Goal: Find specific page/section: Find specific page/section

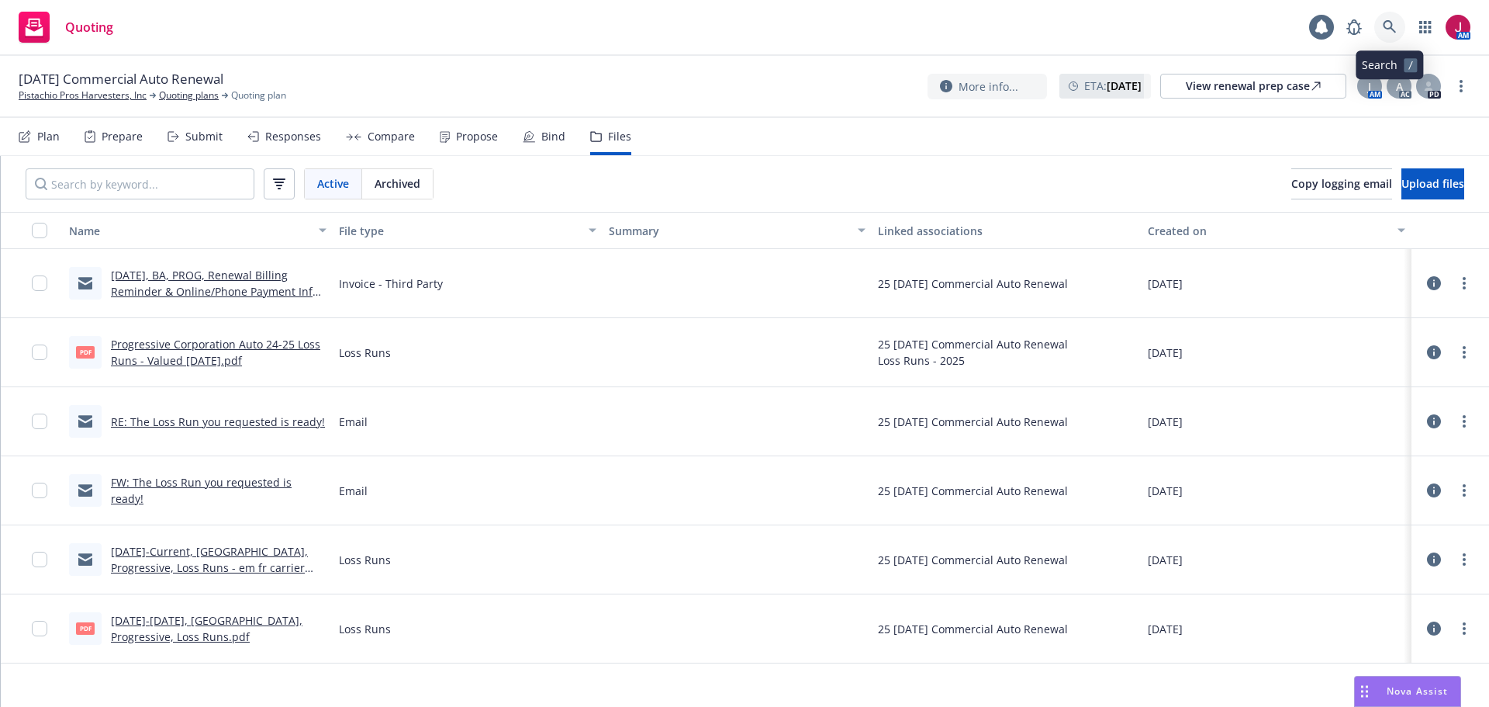
click at [1389, 28] on icon at bounding box center [1389, 26] width 13 height 13
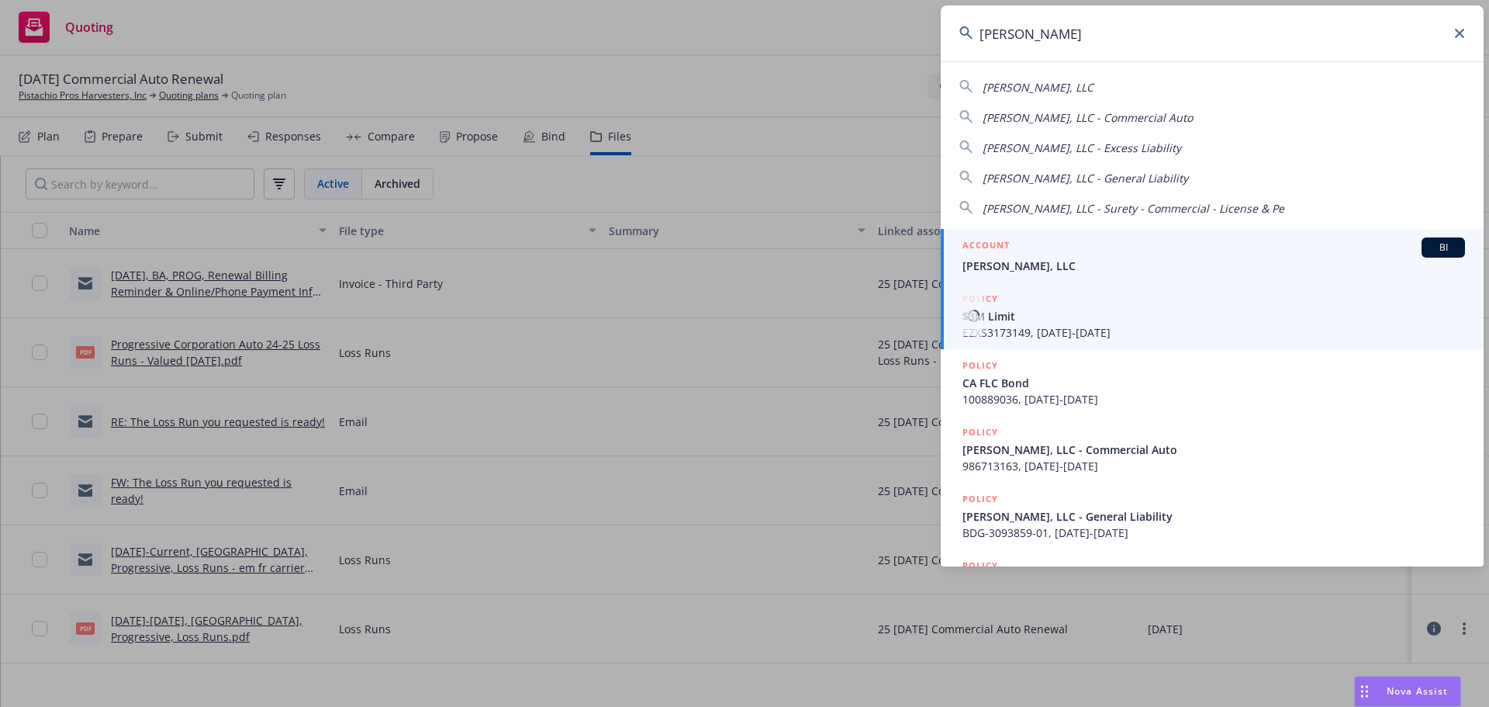
type input "ayala mg"
click at [1247, 251] on div "ACCOUNT BI" at bounding box center [1214, 247] width 503 height 20
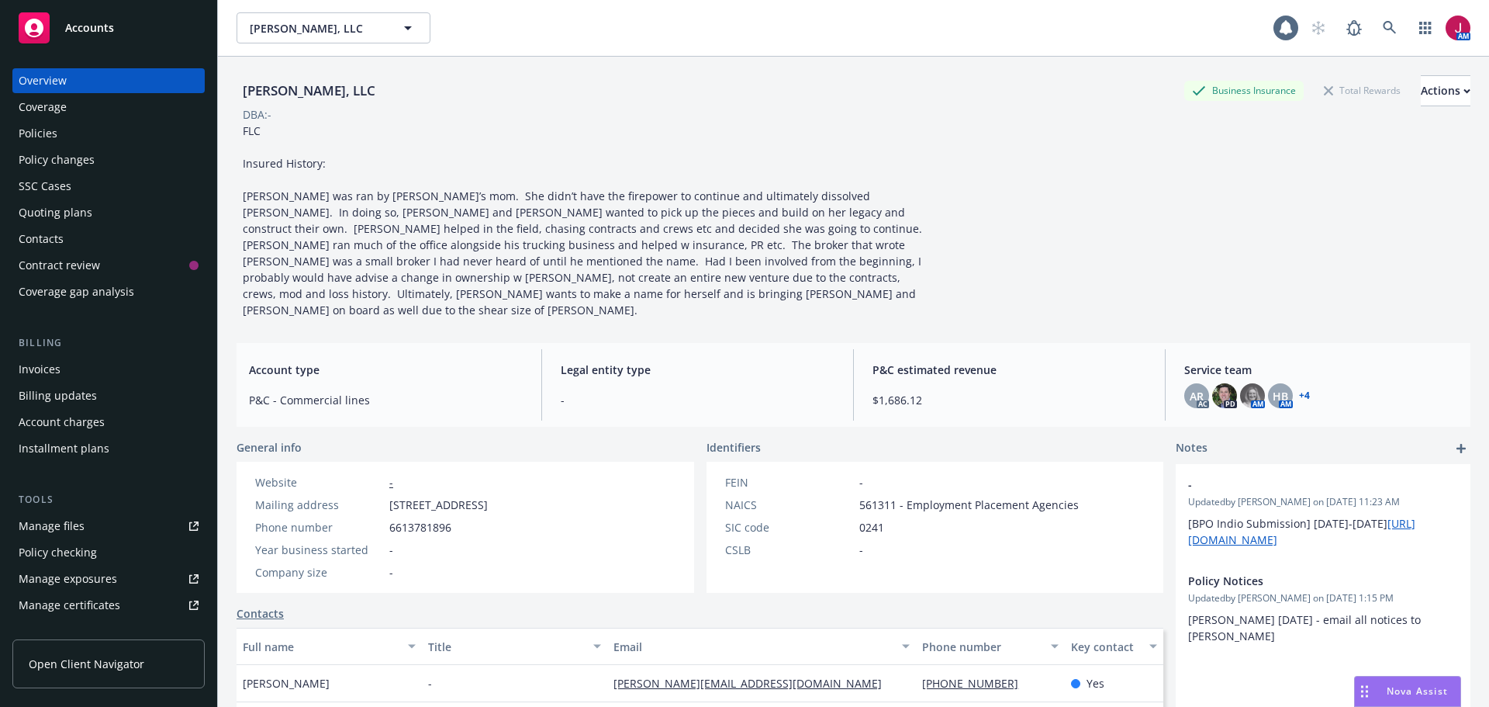
click at [55, 219] on div "Quoting plans" at bounding box center [56, 212] width 74 height 25
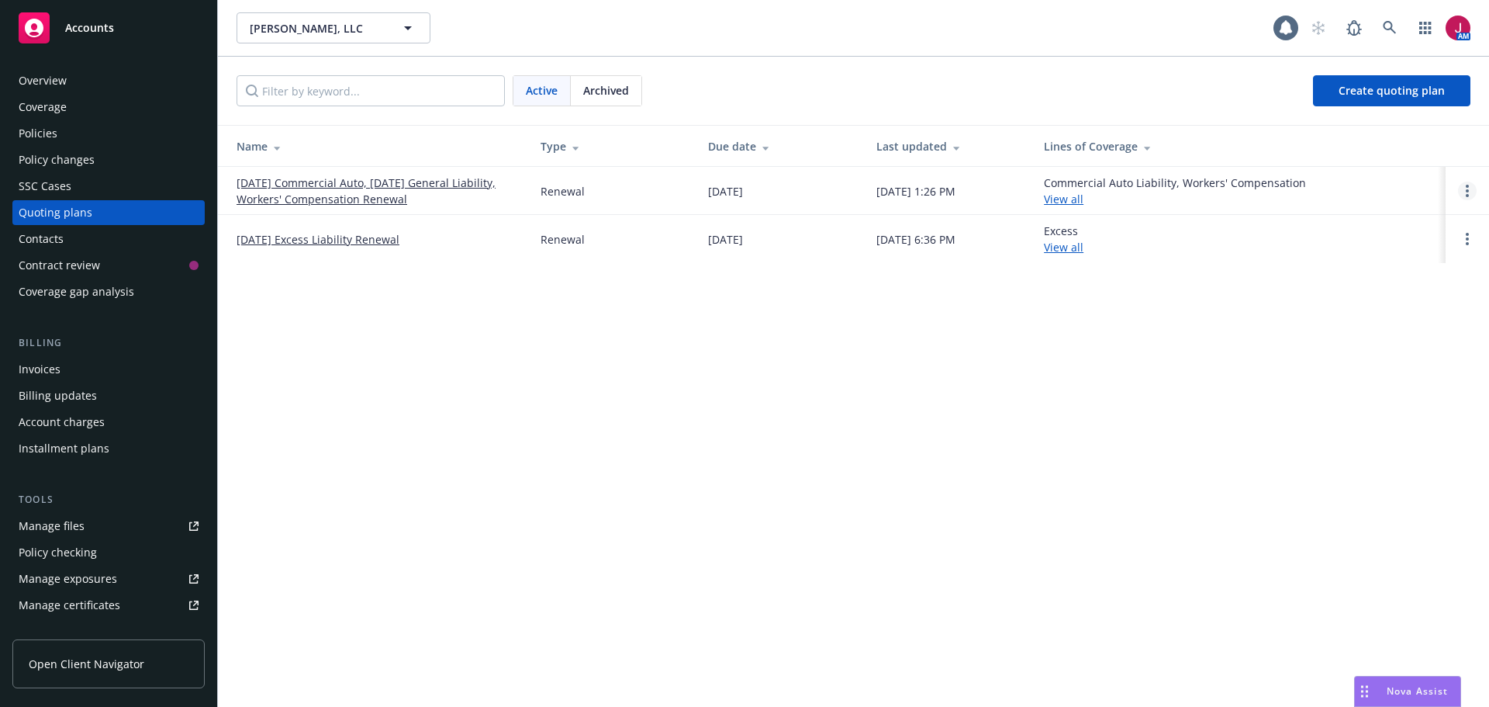
click at [1471, 192] on link "Open options" at bounding box center [1467, 191] width 19 height 19
click at [1394, 90] on span "Copy logging email" at bounding box center [1388, 85] width 136 height 15
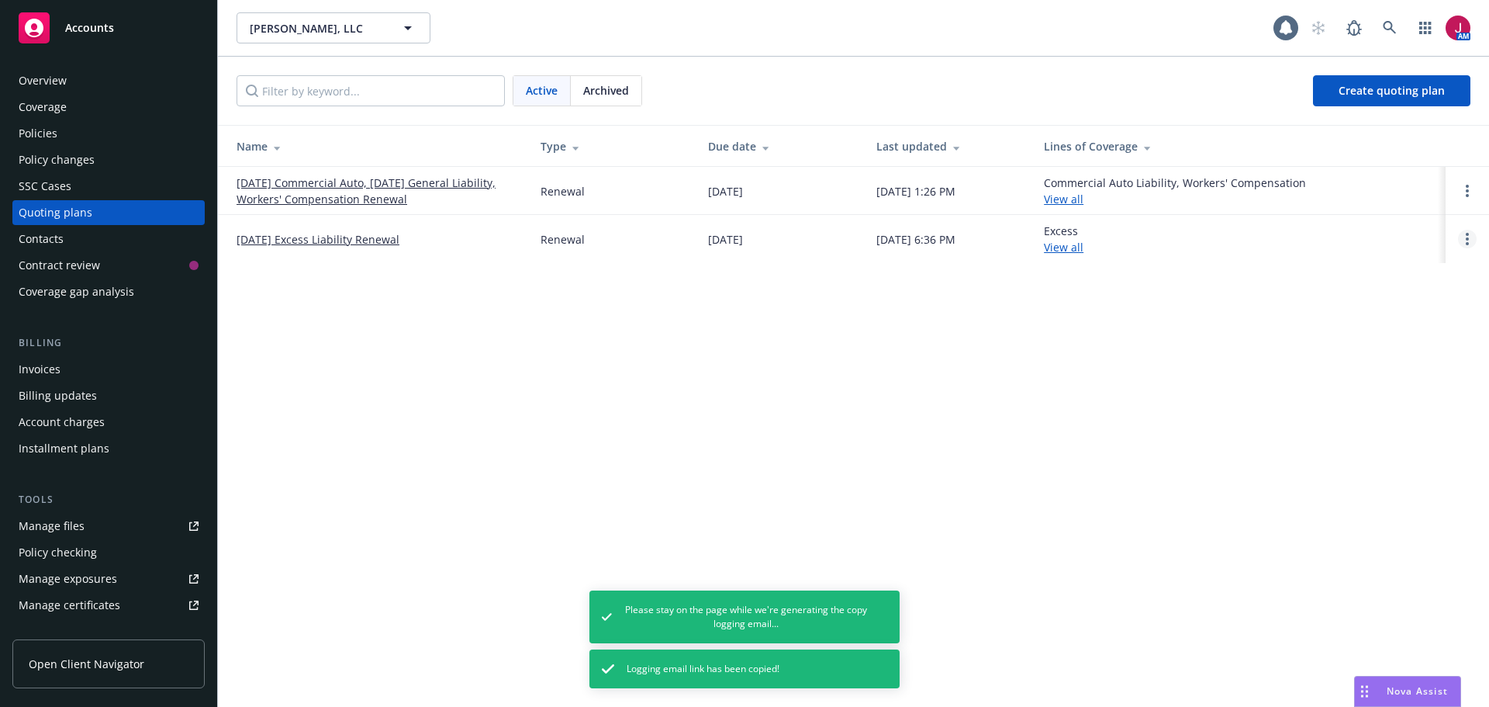
click at [1472, 237] on link "Open options" at bounding box center [1467, 239] width 19 height 19
click at [1358, 140] on span "Copy logging email" at bounding box center [1388, 133] width 136 height 15
